Goal: Transaction & Acquisition: Purchase product/service

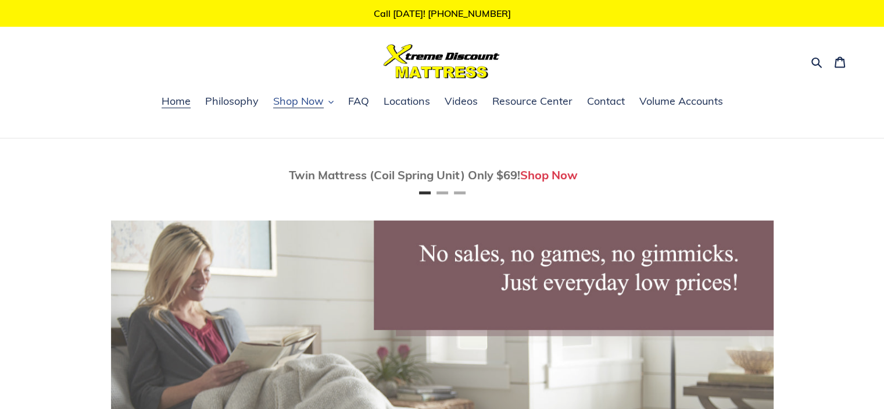
click at [284, 102] on span "Shop Now" at bounding box center [298, 101] width 51 height 14
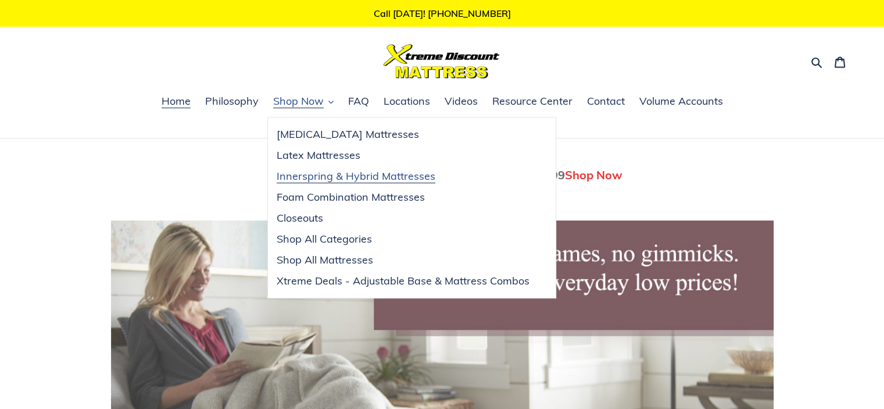
scroll to position [0, 662]
click at [320, 176] on span "Innerspring & Hybrid Mattresses" at bounding box center [356, 176] width 159 height 14
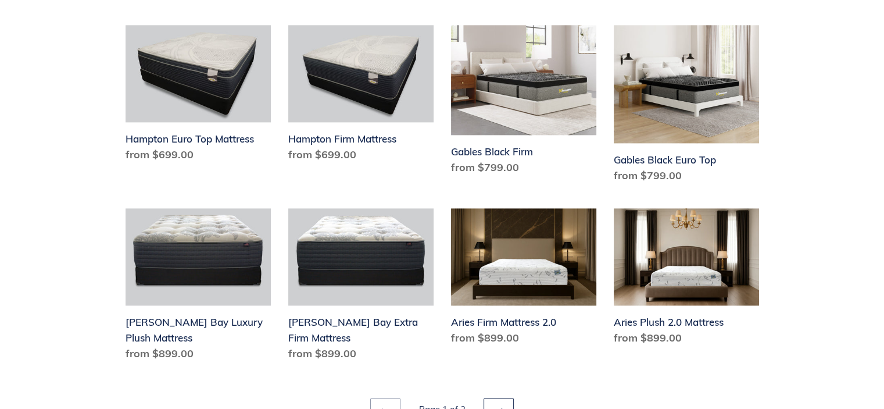
scroll to position [1511, 0]
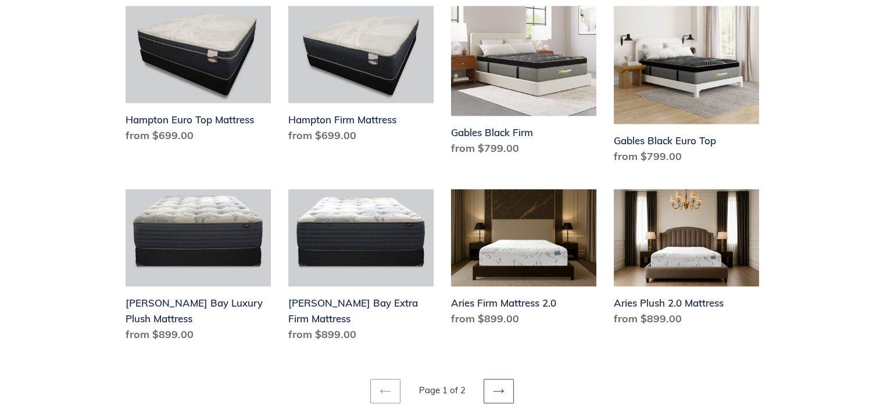
click at [500, 385] on link "Next page" at bounding box center [498, 390] width 30 height 24
